Goal: Information Seeking & Learning: Learn about a topic

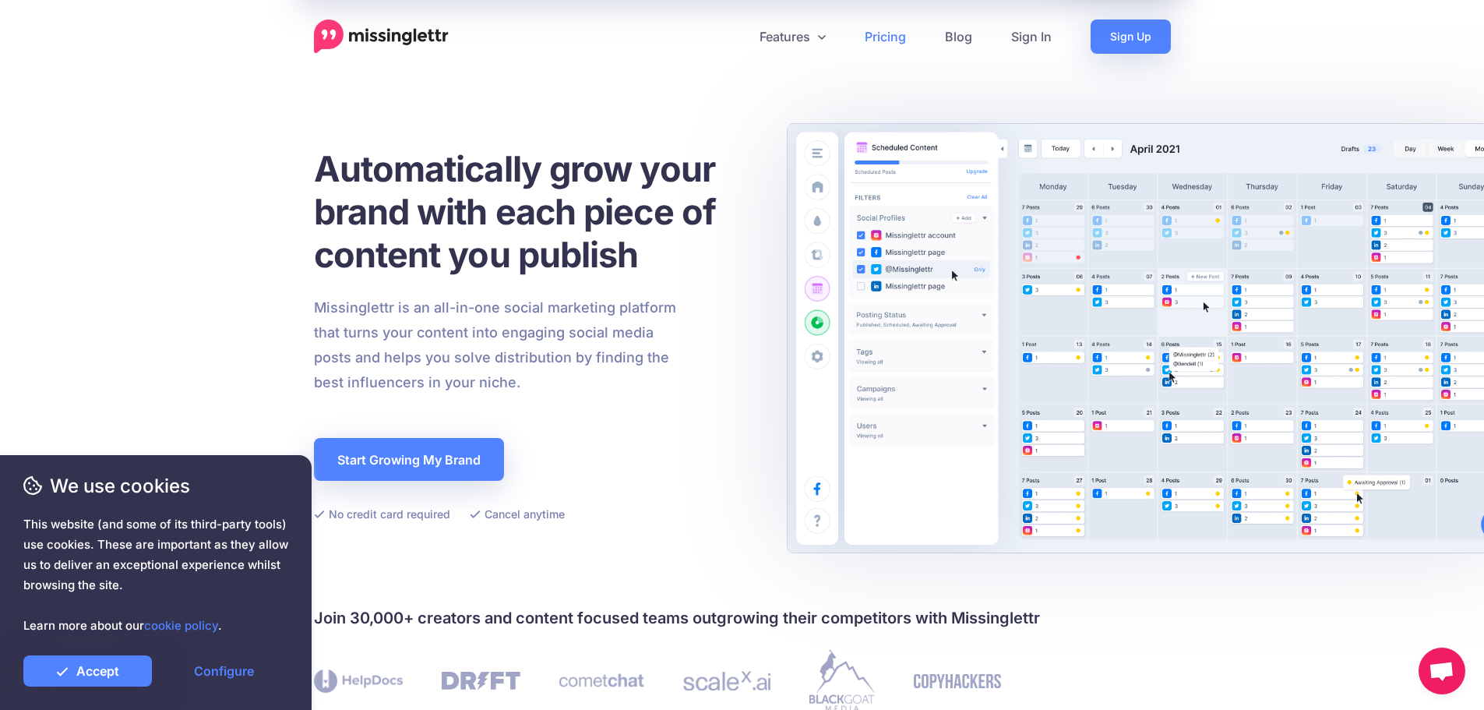
click at [868, 35] on link "Pricing" at bounding box center [885, 36] width 80 height 34
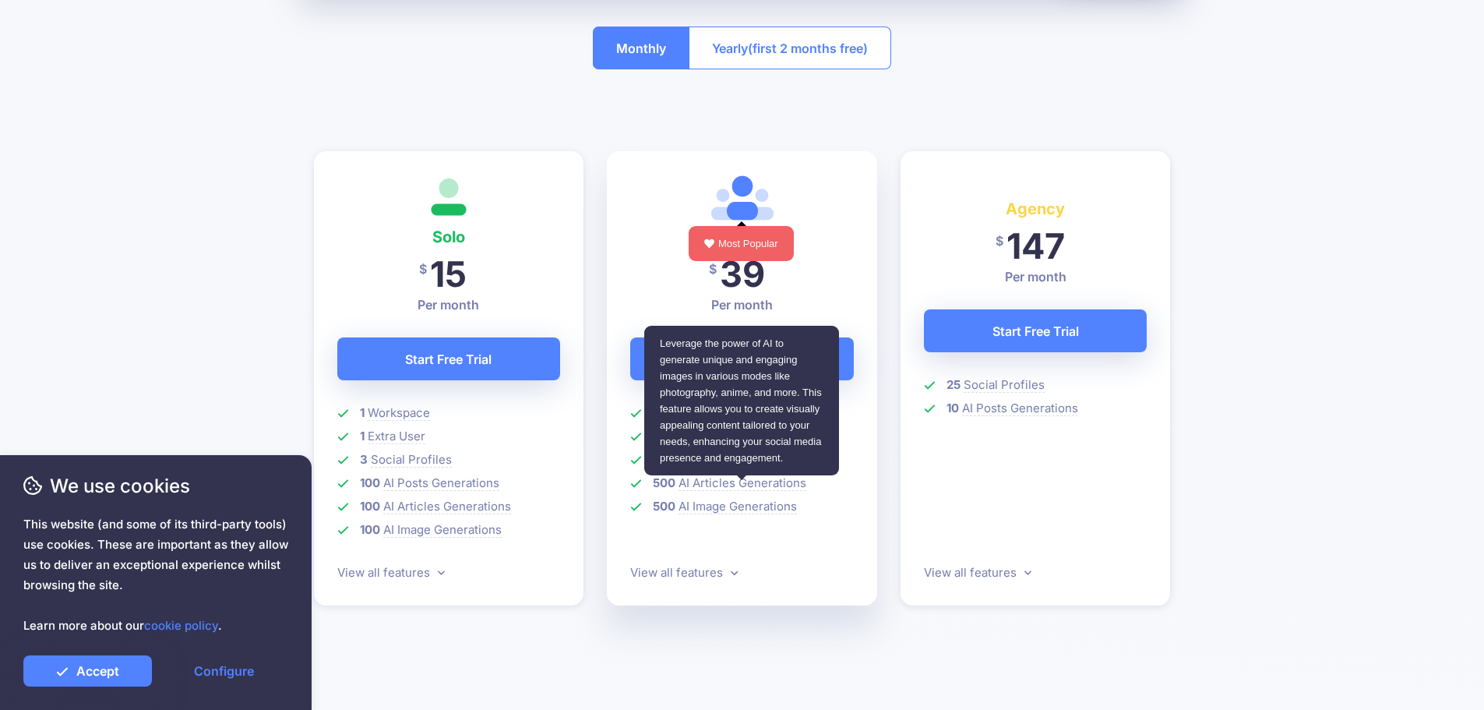
scroll to position [468, 0]
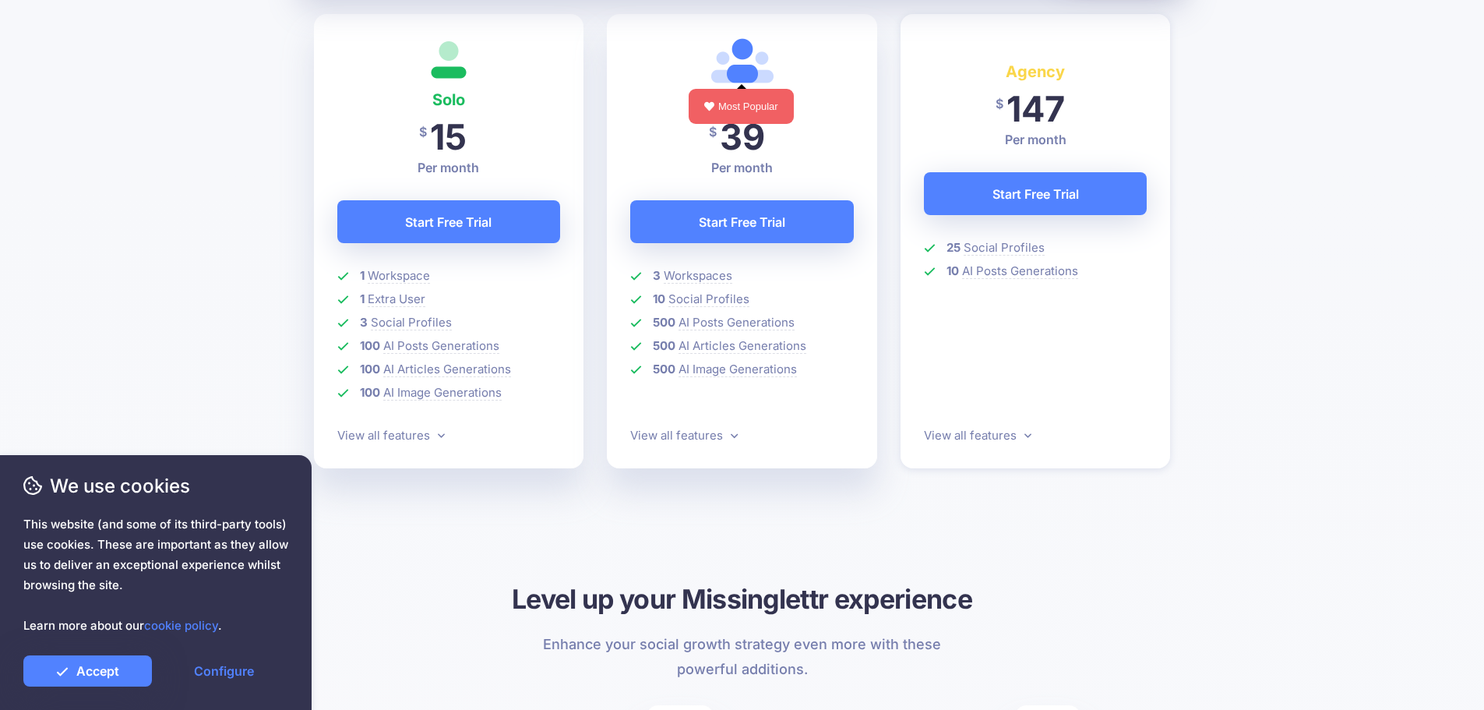
click at [379, 443] on p "View all features" at bounding box center [449, 435] width 224 height 19
click at [386, 439] on link "View all features" at bounding box center [391, 435] width 108 height 15
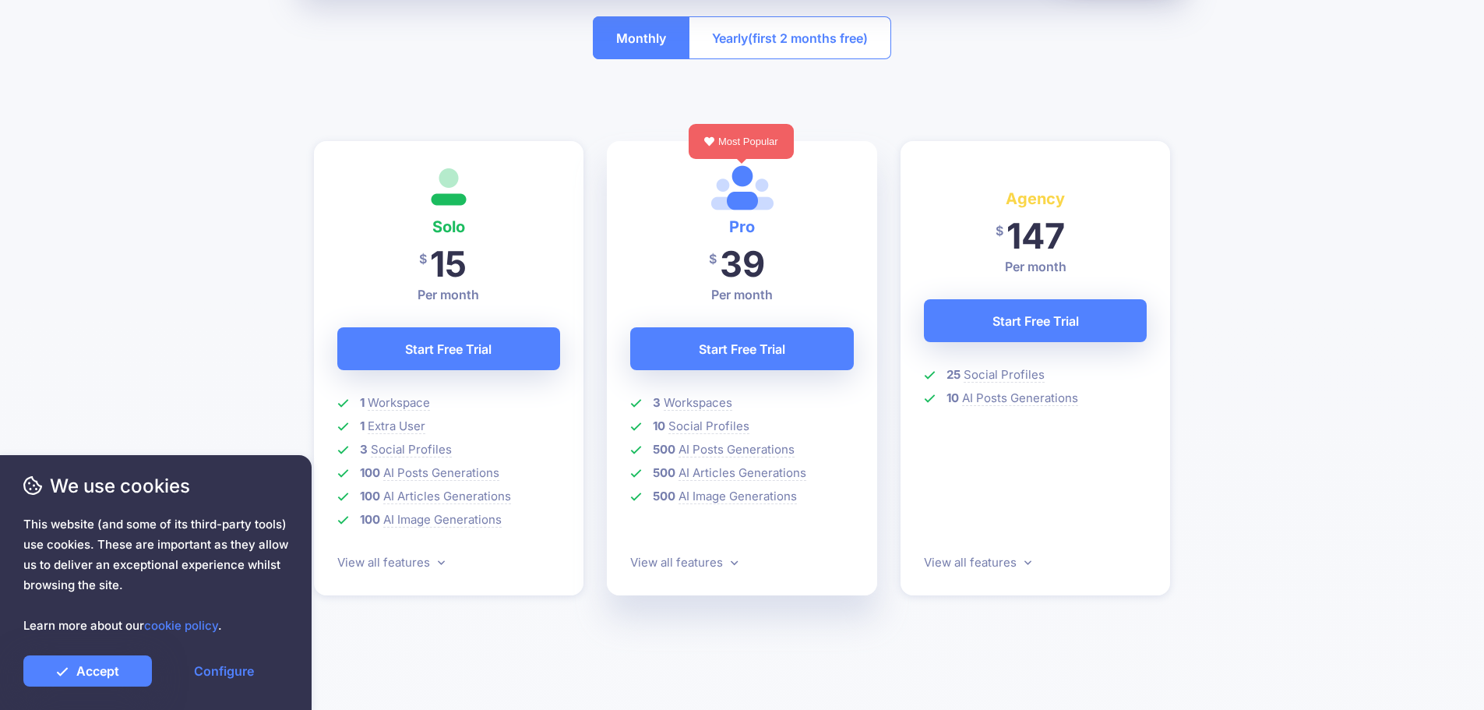
scroll to position [0, 0]
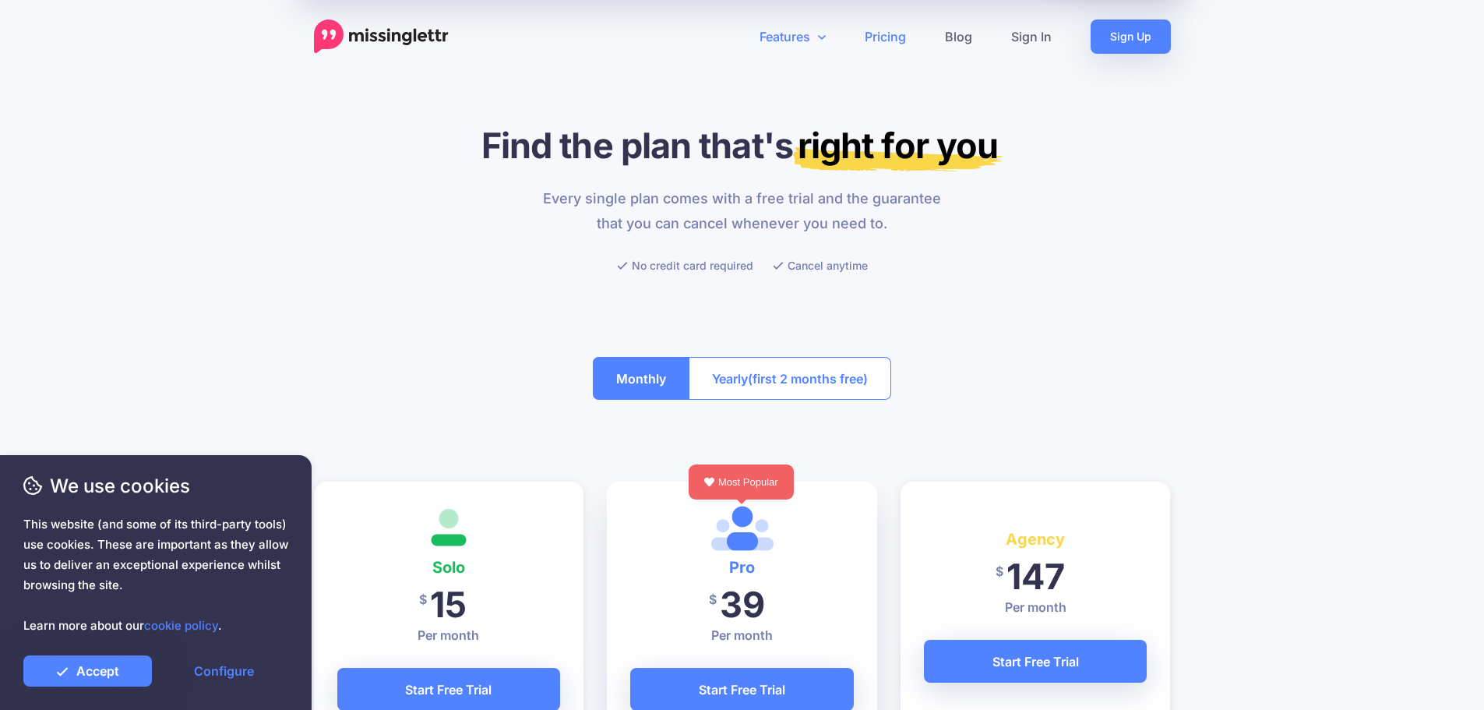
click at [799, 36] on link "Features" at bounding box center [792, 36] width 105 height 34
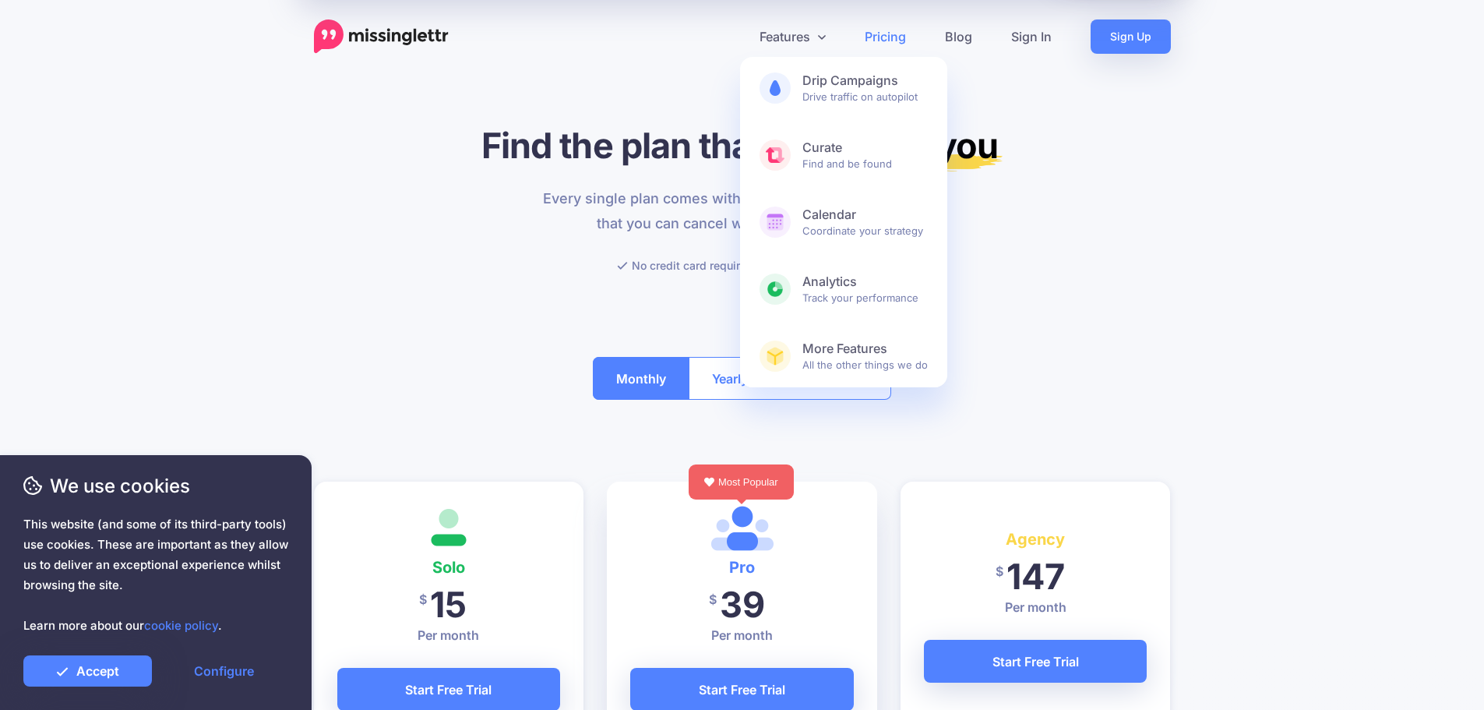
click at [1105, 309] on div at bounding box center [742, 304] width 857 height 58
